Goal: Ask a question

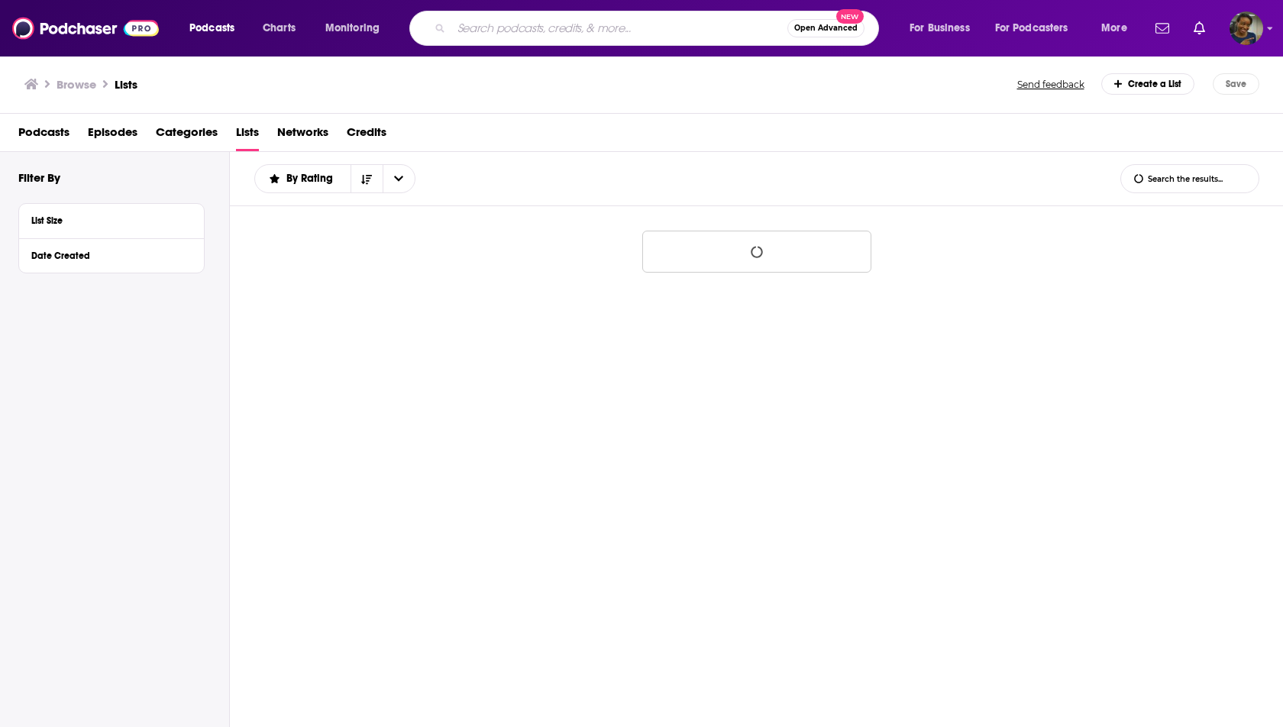
click at [506, 34] on input "Search podcasts, credits, & more..." at bounding box center [619, 28] width 336 height 24
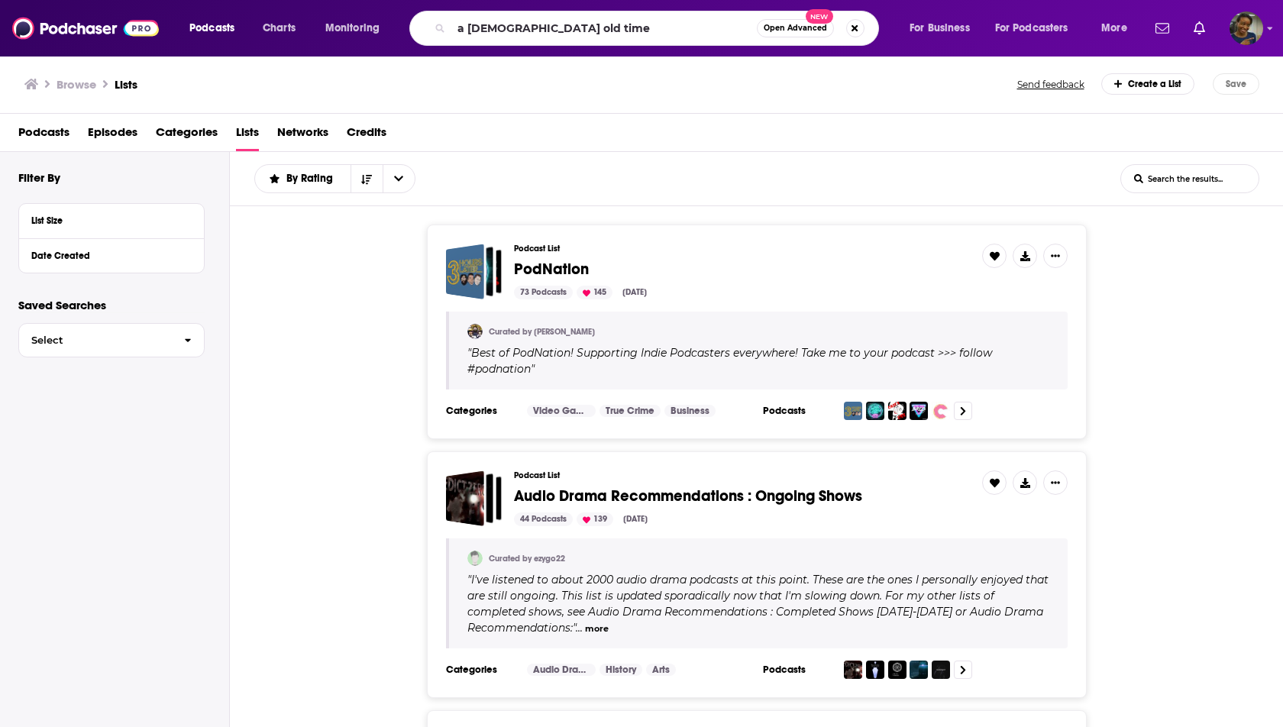
type input "a [DEMOGRAPHIC_DATA] old time"
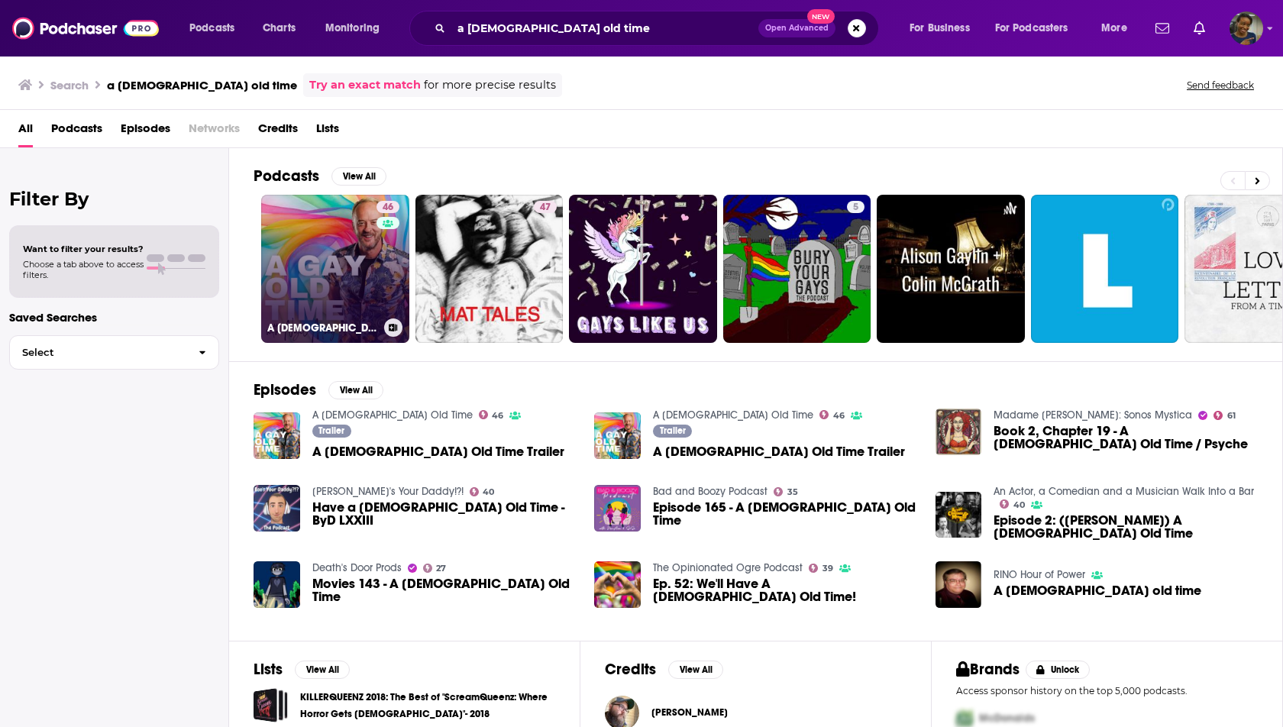
click at [327, 266] on link "46 A [DEMOGRAPHIC_DATA] Old Time" at bounding box center [335, 269] width 148 height 148
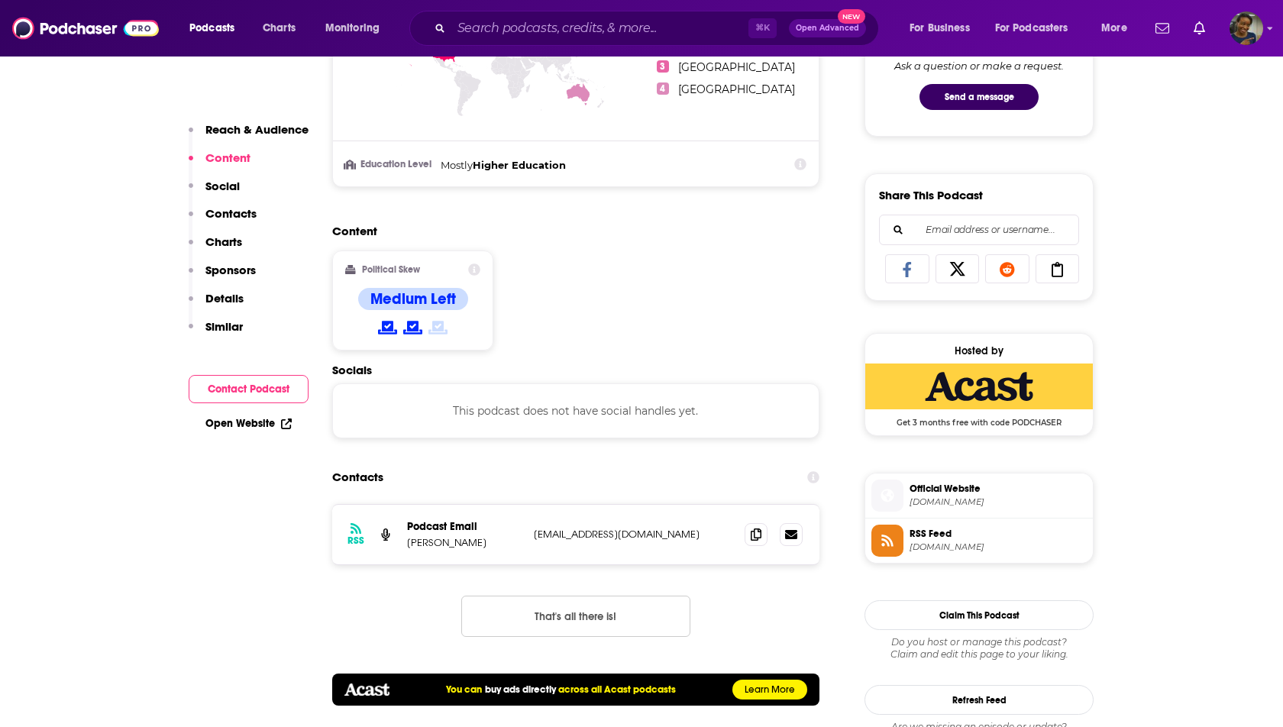
scroll to position [725, 0]
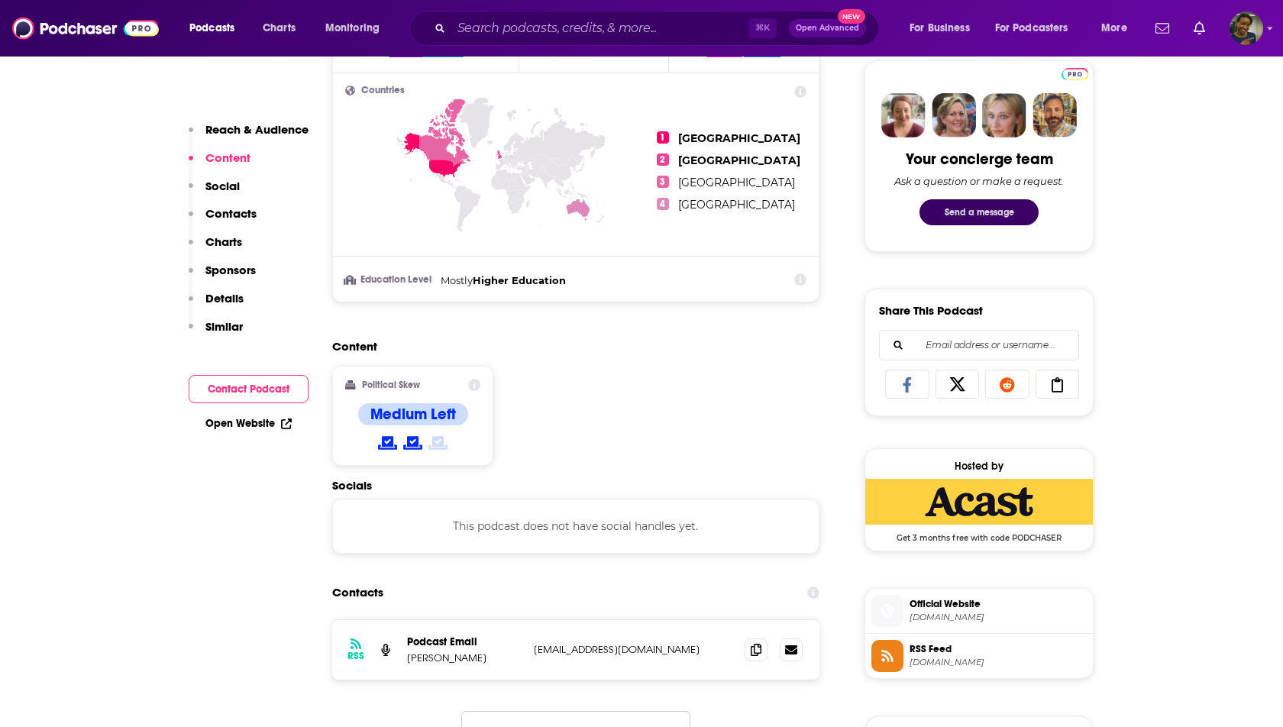
click at [965, 205] on button "Send a message" at bounding box center [978, 212] width 119 height 26
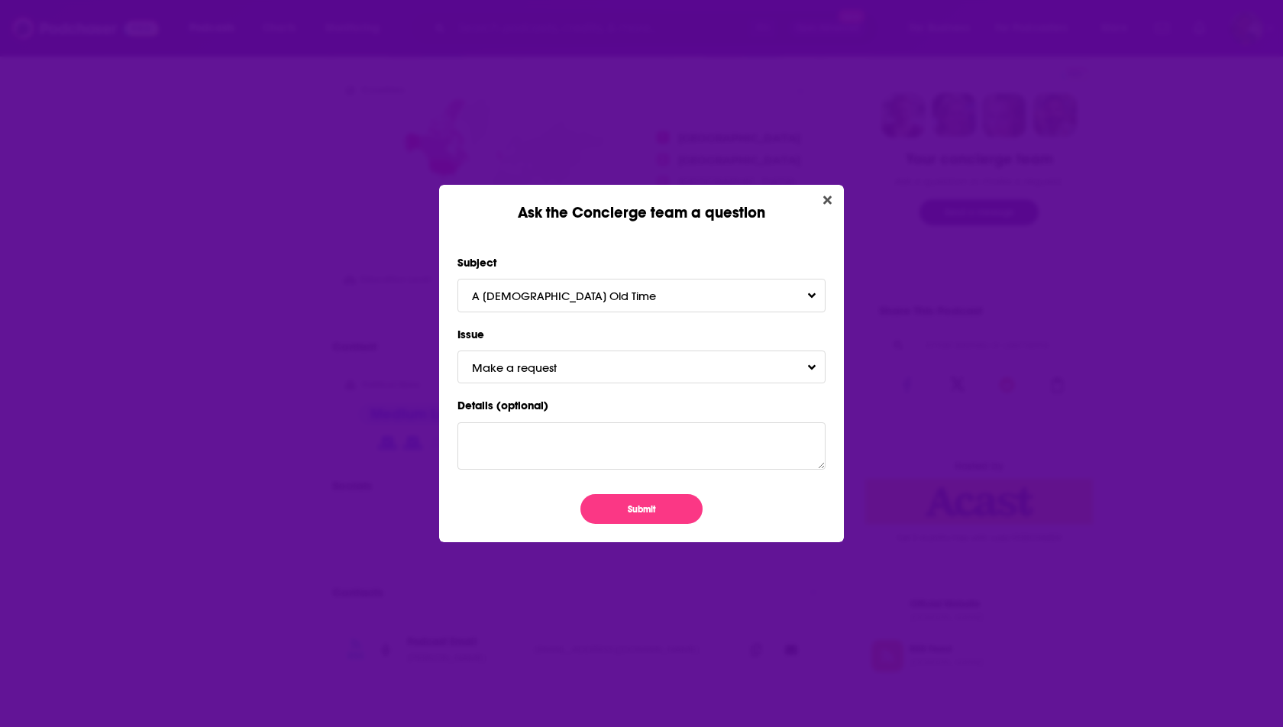
scroll to position [0, 0]
click at [646, 370] on button "Make a request" at bounding box center [641, 366] width 368 height 33
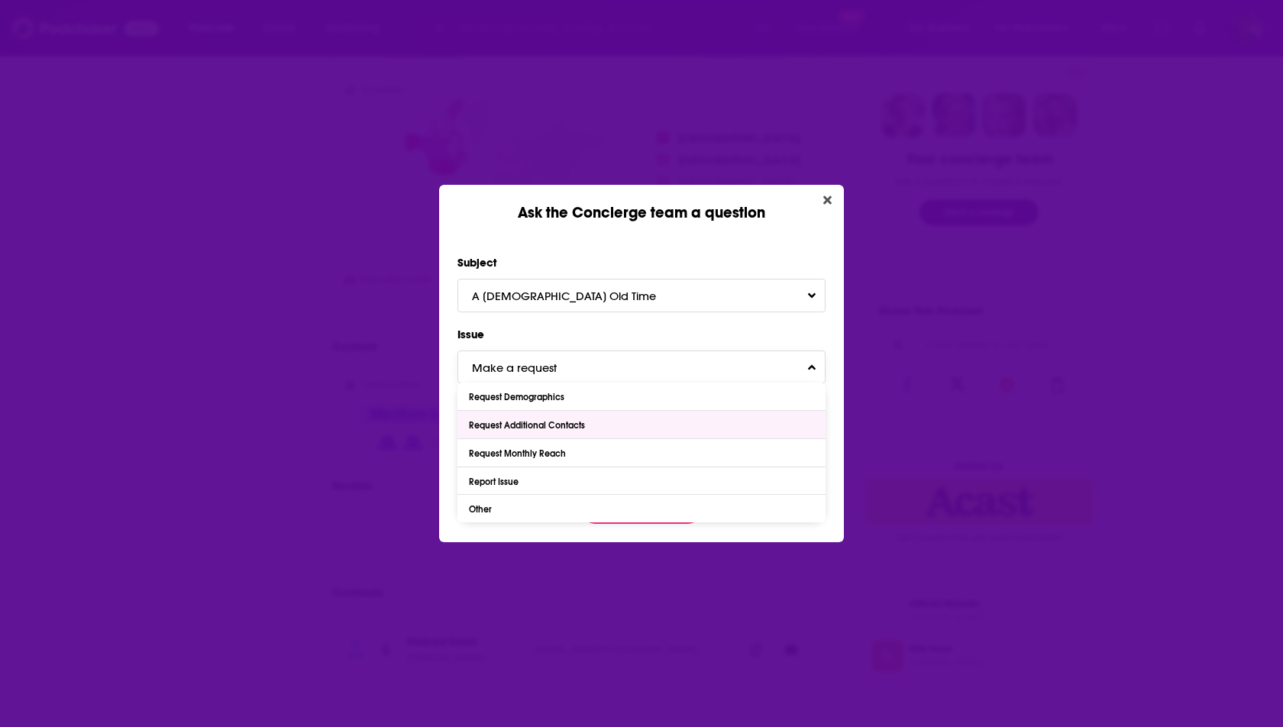
click at [644, 418] on div "Request Additional Contacts" at bounding box center [641, 424] width 368 height 27
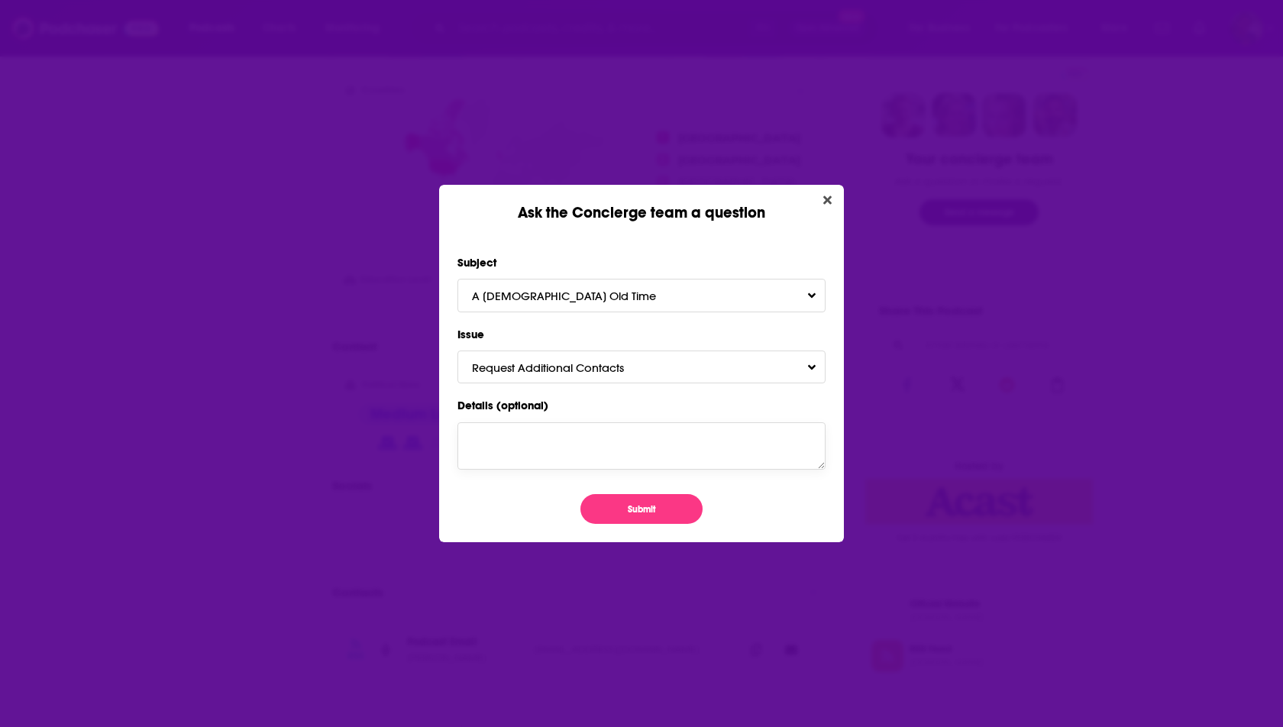
click at [635, 434] on textarea "Details (optional)" at bounding box center [641, 445] width 368 height 47
click at [646, 506] on button "Submit" at bounding box center [641, 509] width 122 height 30
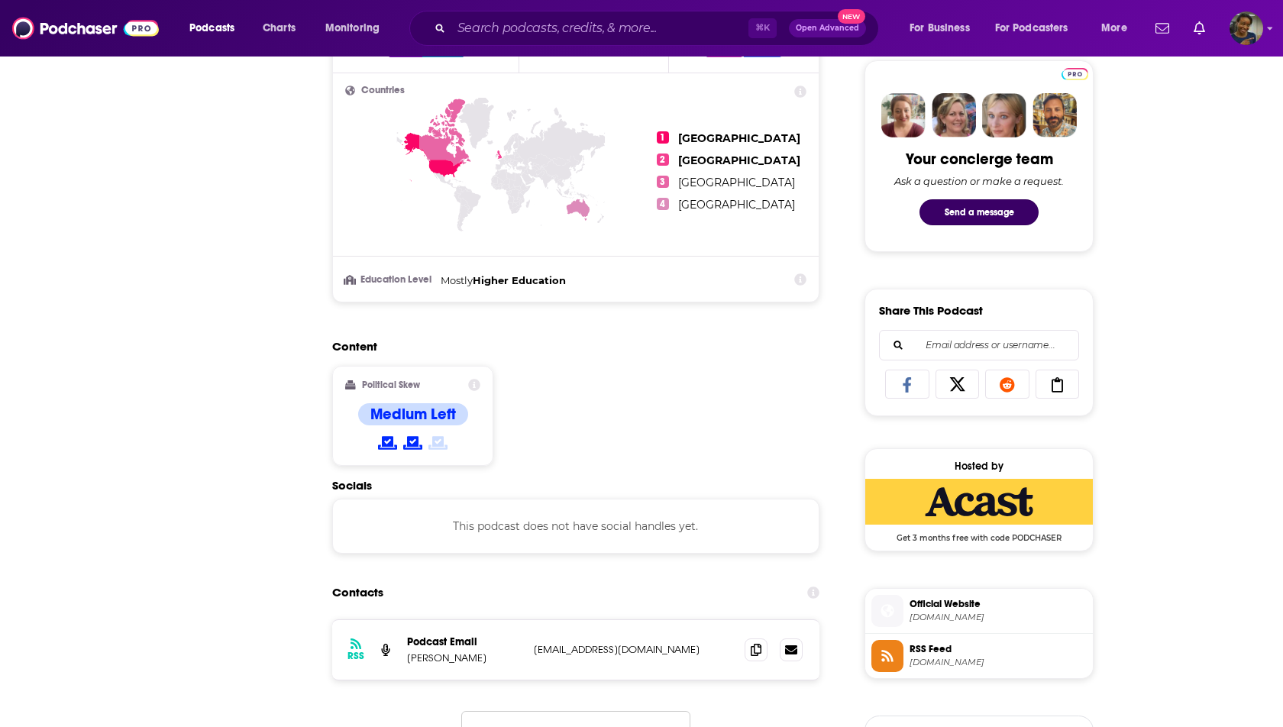
scroll to position [725, 0]
